Goal: Navigation & Orientation: Find specific page/section

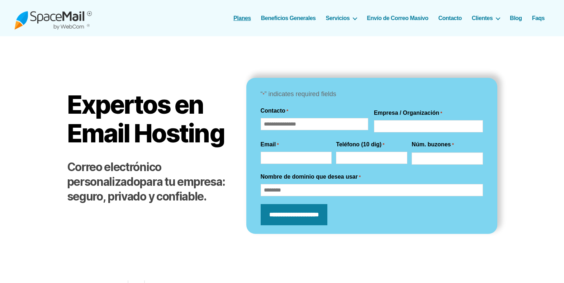
click at [247, 19] on link "Planes" at bounding box center [242, 18] width 18 height 7
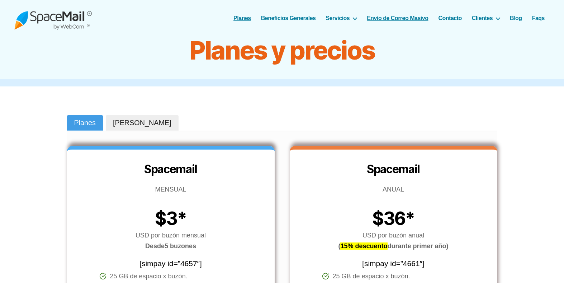
click at [372, 16] on link "Envío de Correo Masivo" at bounding box center [397, 18] width 61 height 7
